Goal: Information Seeking & Learning: Understand process/instructions

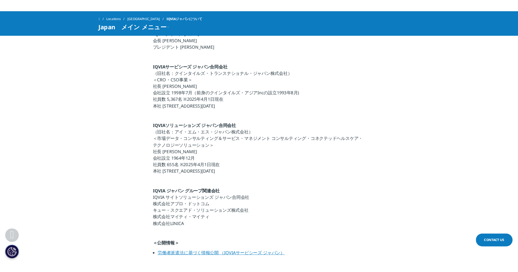
scroll to position [238, 0]
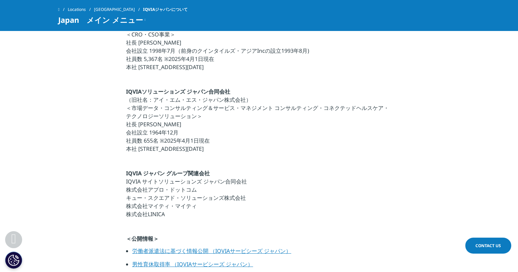
scroll to position [238, 0]
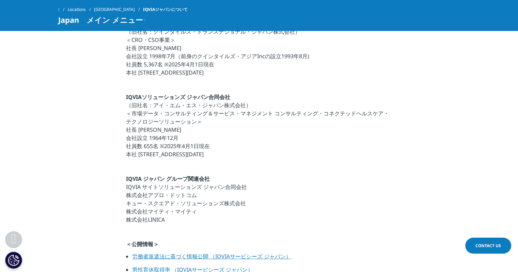
scroll to position [238, 0]
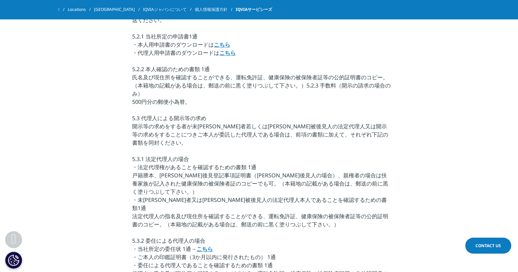
scroll to position [1499, 0]
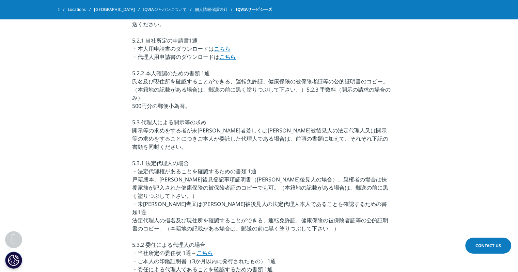
drag, startPoint x: 406, startPoint y: 122, endPoint x: 339, endPoint y: 104, distance: 69.3
click at [339, 104] on li "開示の求めに応じる手続等に関する事項 当社では、保有個人データ又はその内容についてのご本人又はその代理人からの開示、訂正等及び利用停止等の求め（以下「開示等の…" at bounding box center [262, 239] width 260 height 700
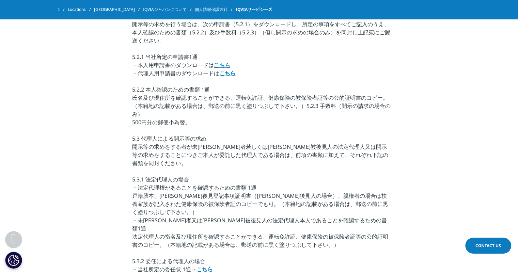
scroll to position [1465, 0]
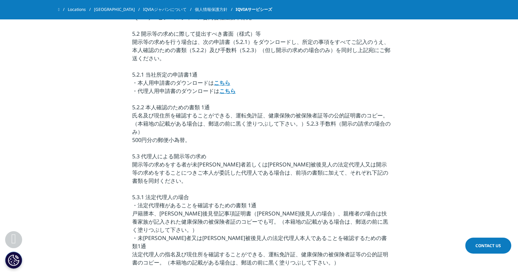
click at [224, 80] on strong "こちら" at bounding box center [222, 82] width 16 height 7
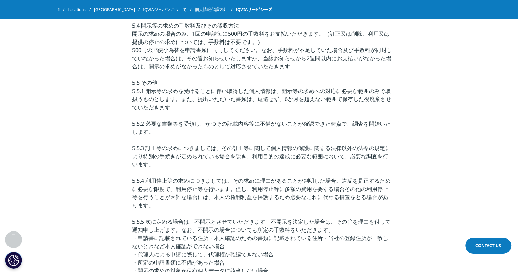
scroll to position [1725, 0]
